Goal: Task Accomplishment & Management: Manage account settings

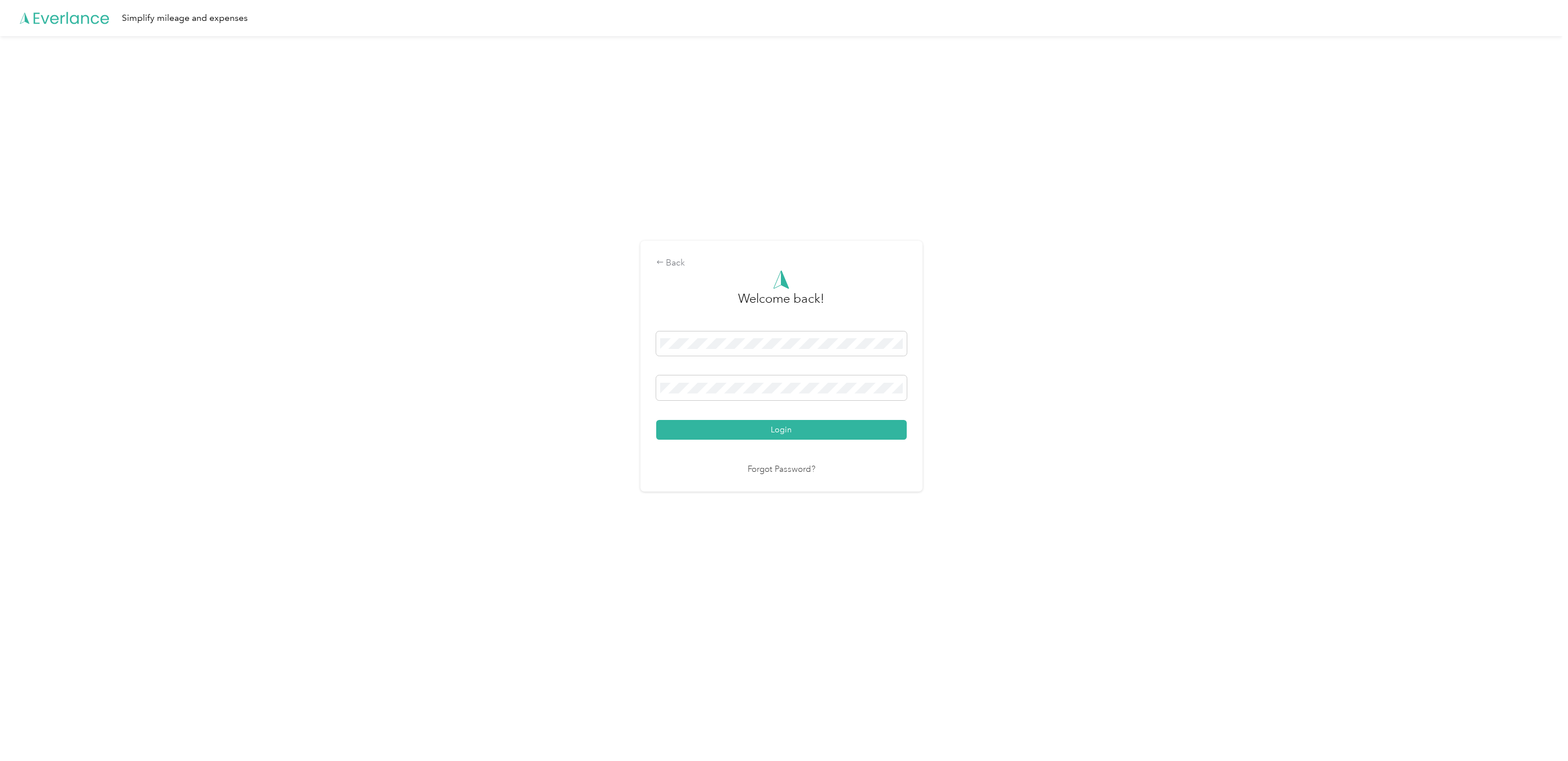
click at [707, 106] on div "Back Welcome back! Login Forgot Password?" at bounding box center [781, 371] width 1562 height 670
click at [524, 235] on div "Back Welcome back! Login Forgot Password?" at bounding box center [781, 371] width 1562 height 670
click at [742, 332] on span at bounding box center [782, 343] width 251 height 25
click at [793, 428] on button "Login" at bounding box center [782, 430] width 251 height 20
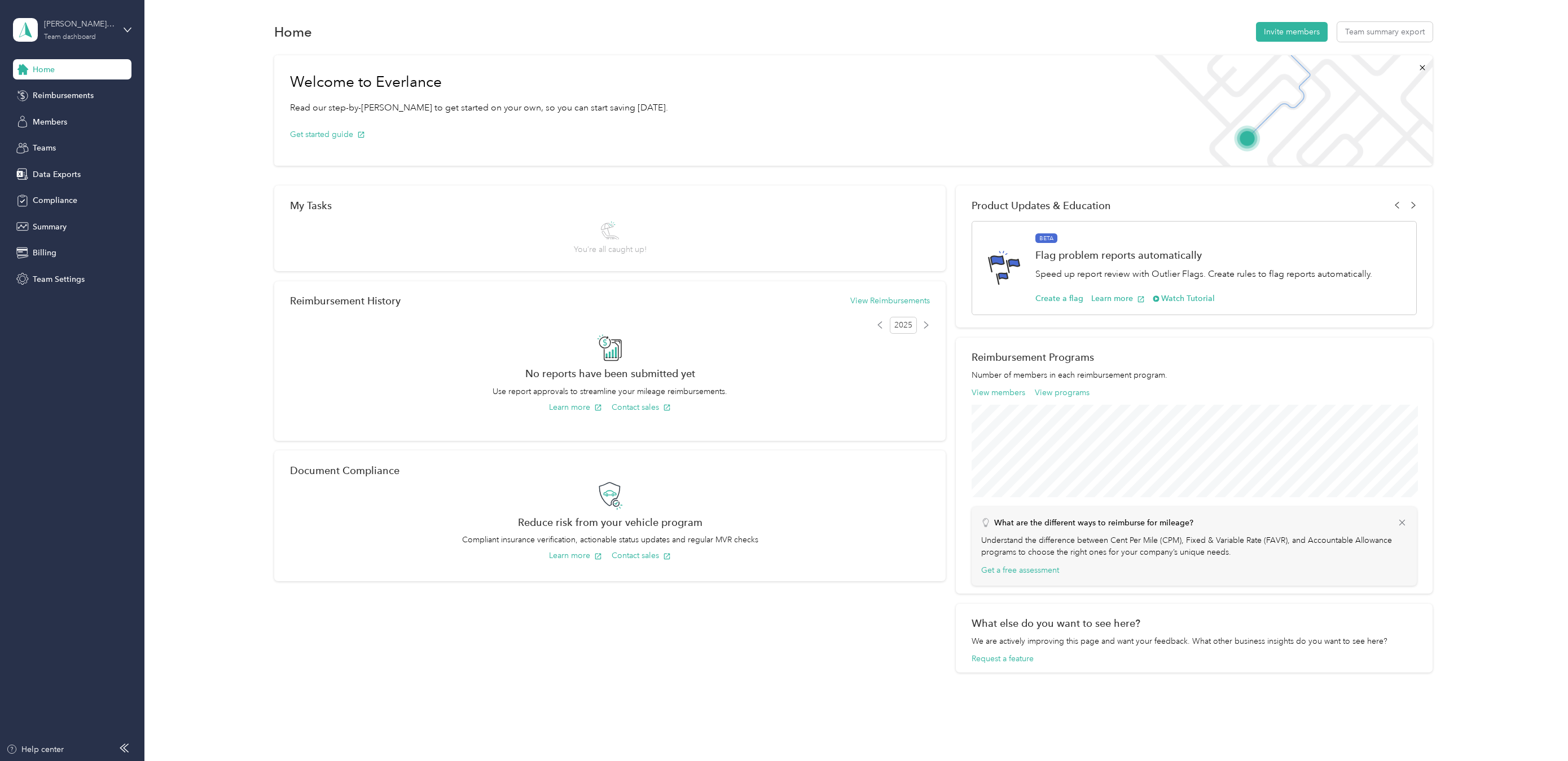
click at [113, 33] on div "[PERSON_NAME] Excavation Team dashboard" at bounding box center [79, 29] width 71 height 22
click at [118, 118] on div "Personal dashboard" at bounding box center [163, 118] width 286 height 20
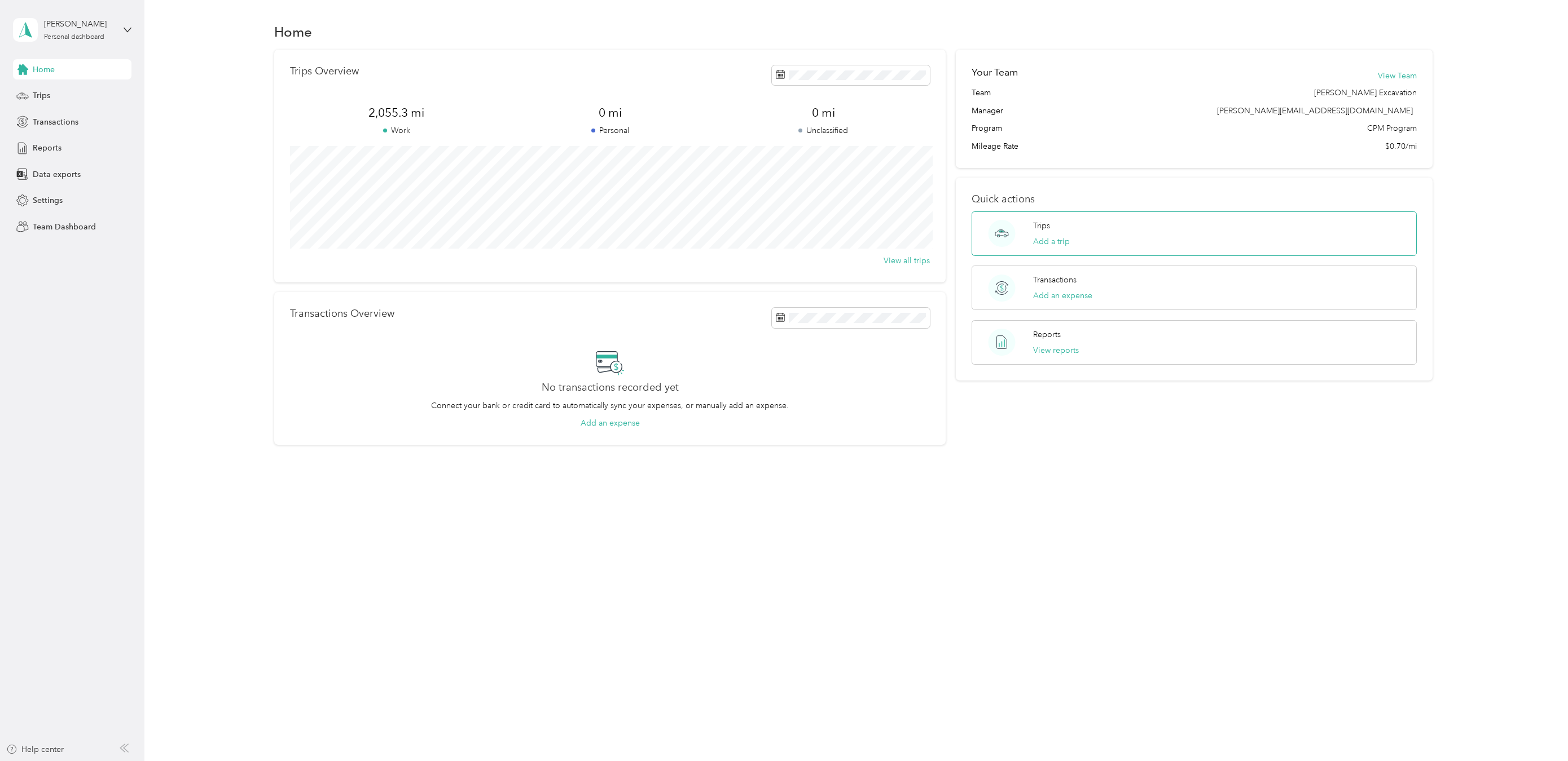
click at [1127, 239] on div "Trips Add a trip" at bounding box center [1194, 233] width 445 height 44
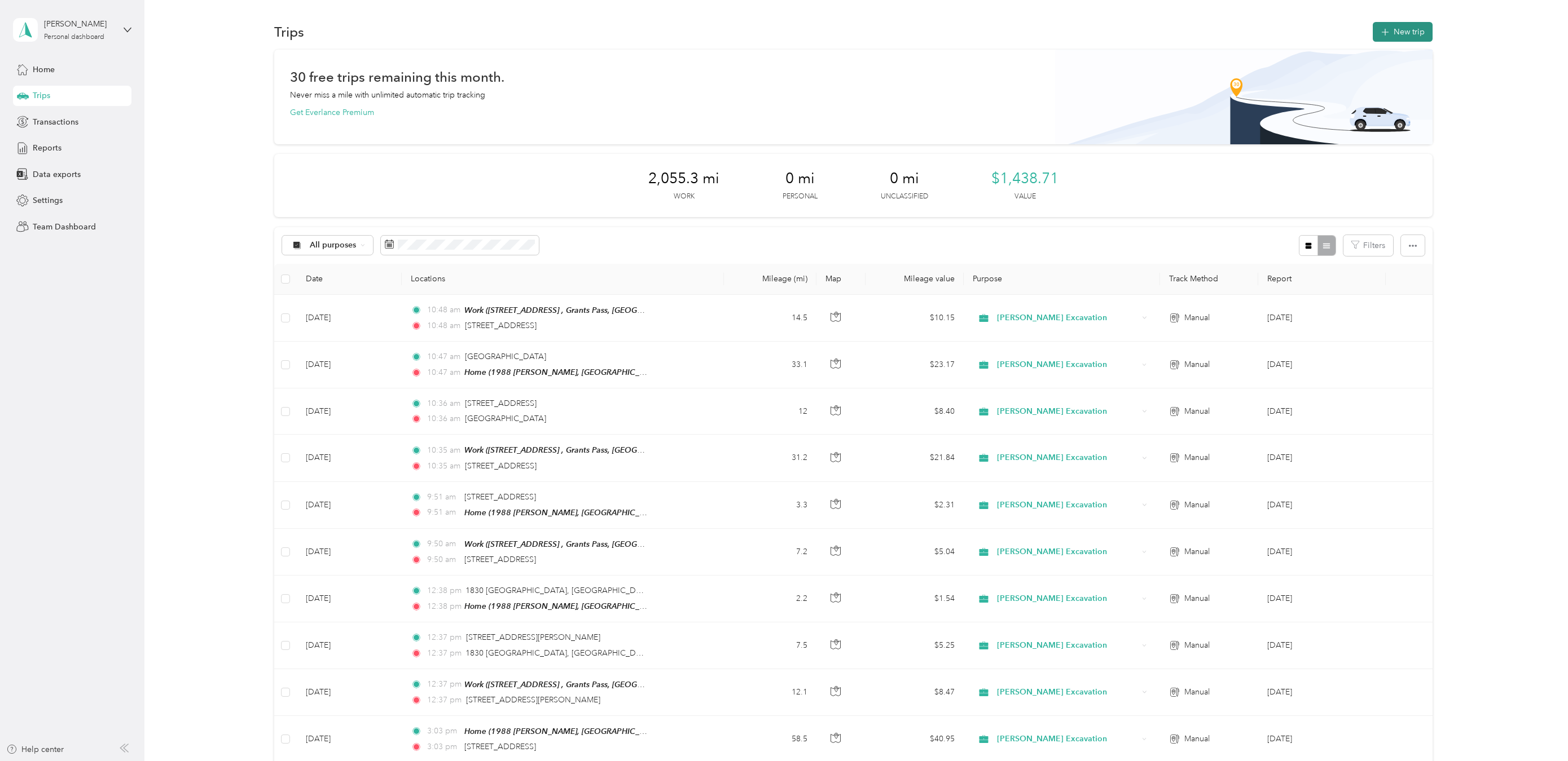
click at [1393, 29] on button "New trip" at bounding box center [1403, 32] width 60 height 20
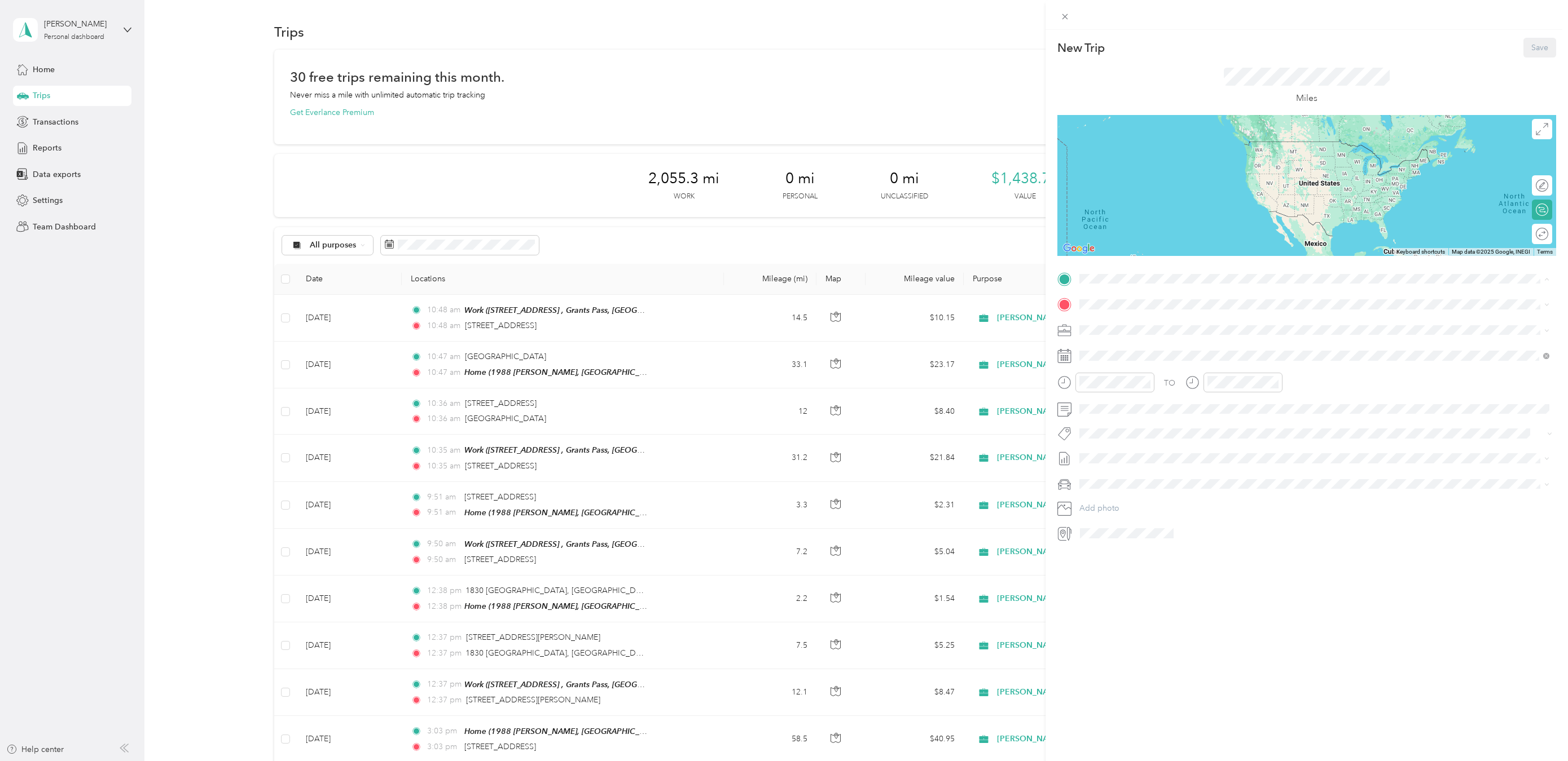
click at [1131, 329] on div "Work [STREET_ADDRESS]" at bounding box center [1136, 330] width 72 height 24
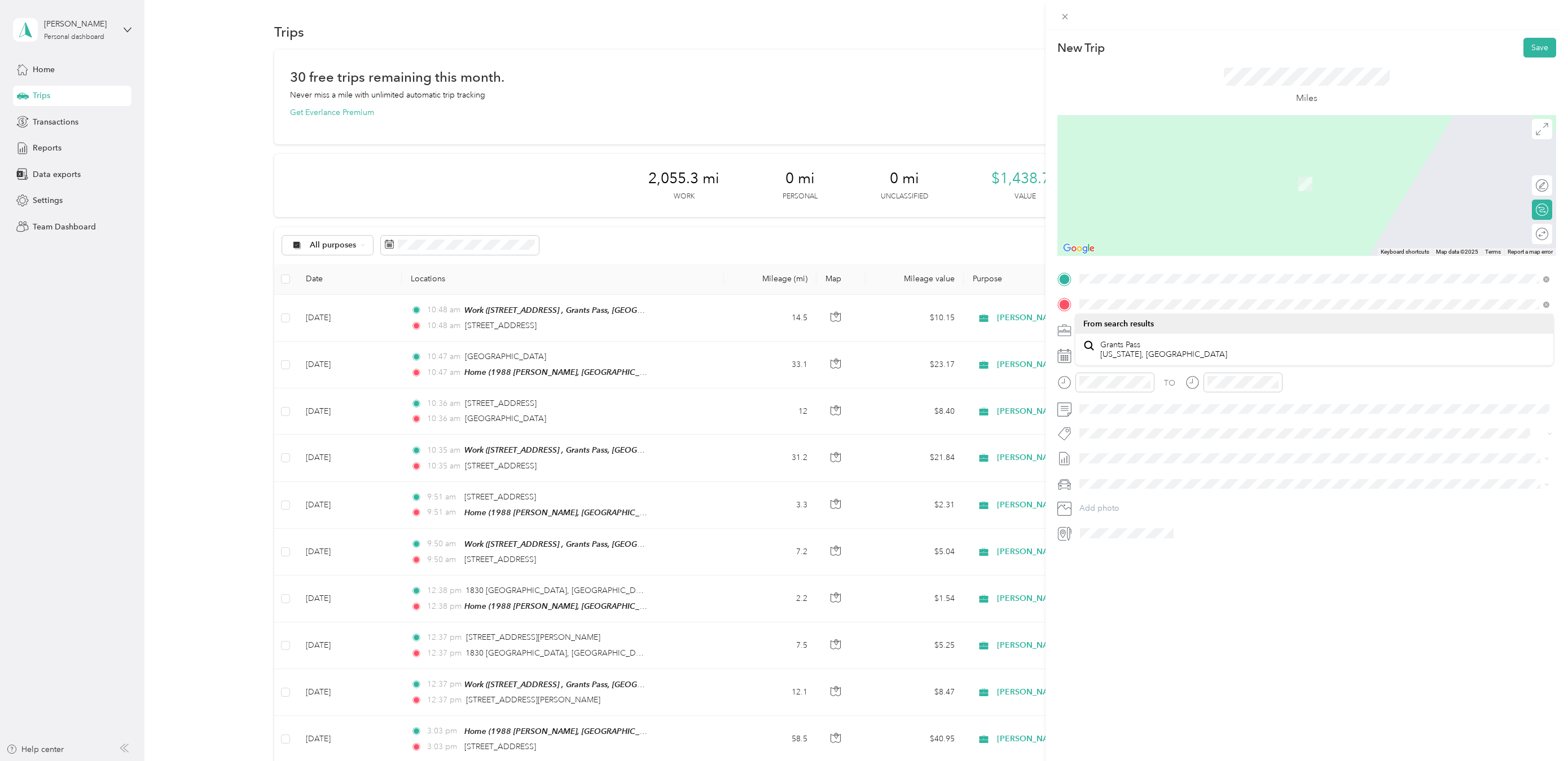
click at [1151, 310] on span at bounding box center [1316, 304] width 481 height 18
click at [1151, 309] on li "From search results" at bounding box center [1314, 317] width 477 height 20
click at [1146, 350] on span "[STREET_ADDRESS][US_STATE]" at bounding box center [1156, 345] width 113 height 10
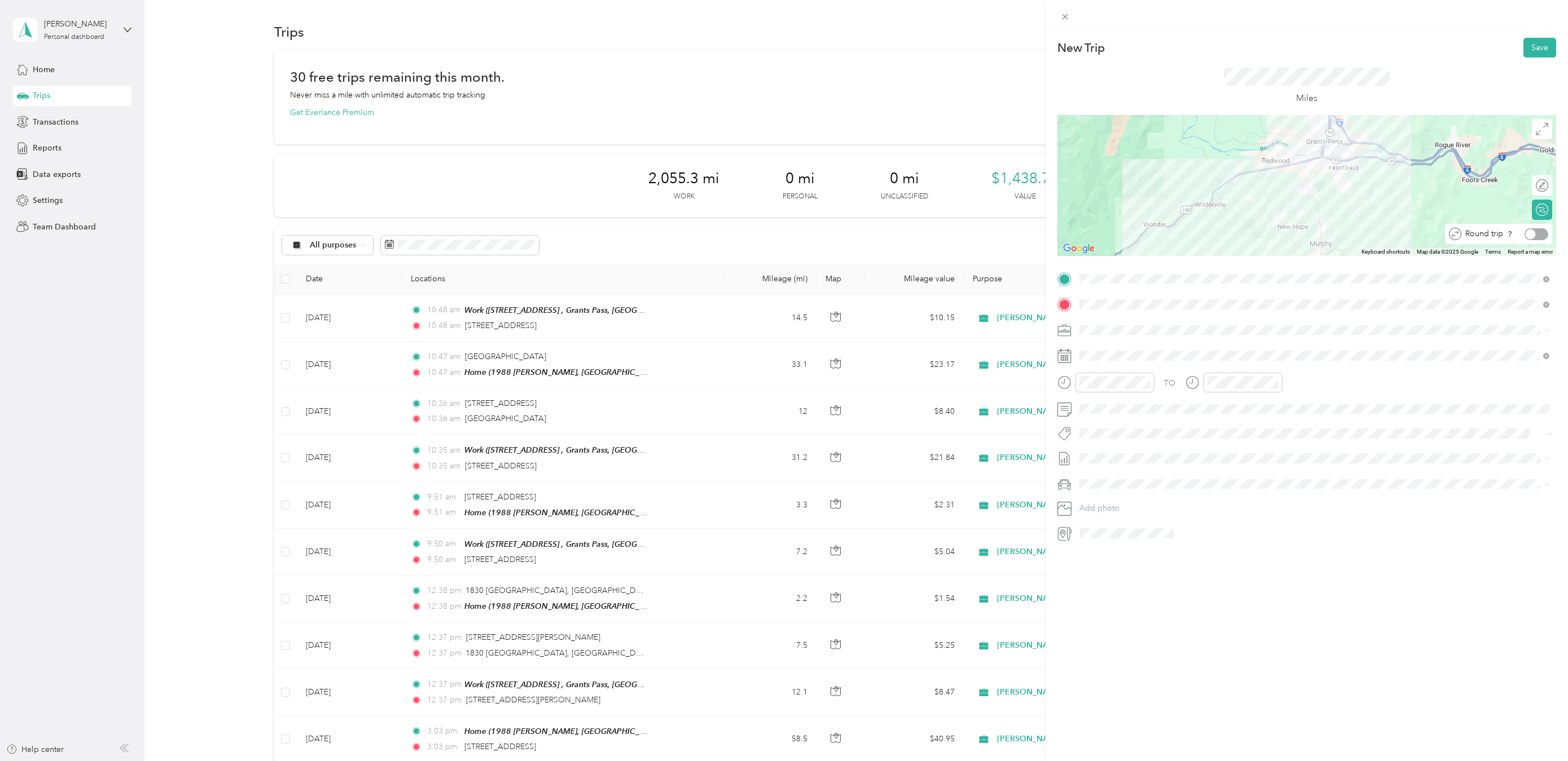
click at [1537, 233] on div at bounding box center [1536, 234] width 24 height 12
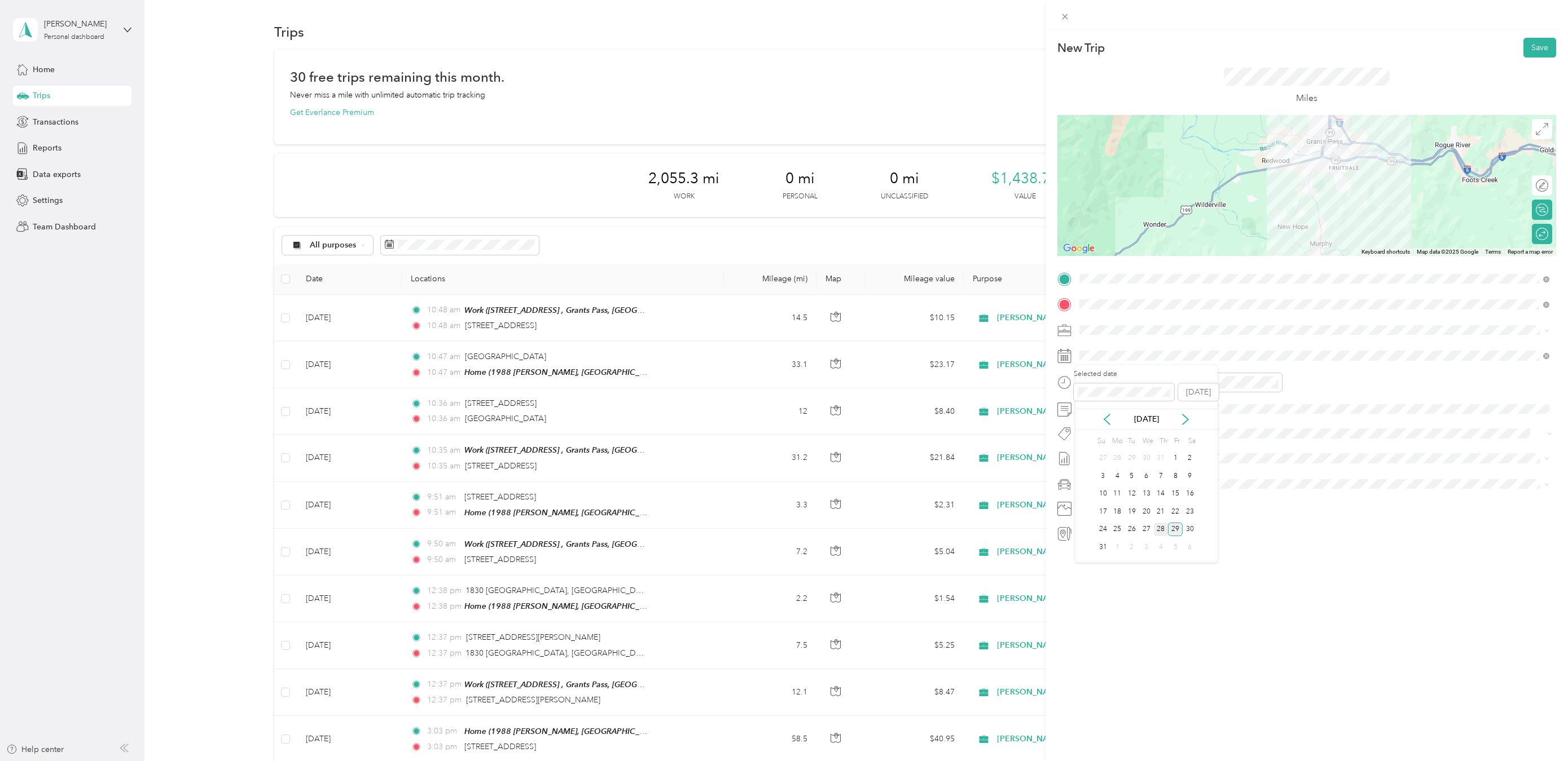
click at [1160, 530] on div "28" at bounding box center [1160, 529] width 14 height 14
click at [1143, 615] on div "New Trip Save This trip cannot be edited because it is either under review, app…" at bounding box center [1306, 410] width 523 height 761
click at [1539, 45] on button "Save" at bounding box center [1539, 47] width 32 height 20
